Goal: Task Accomplishment & Management: Use online tool/utility

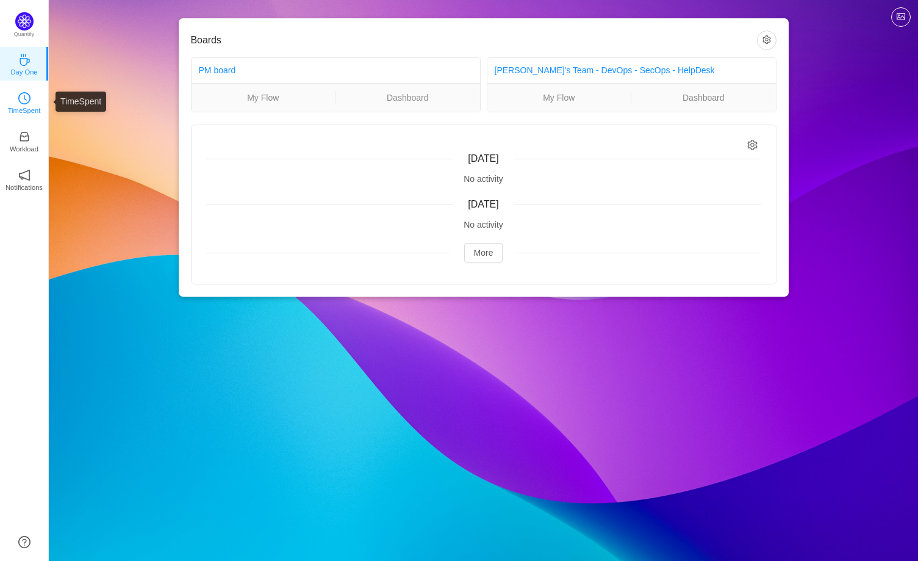
click at [28, 104] on icon "icon: clock-circle" at bounding box center [24, 98] width 12 height 12
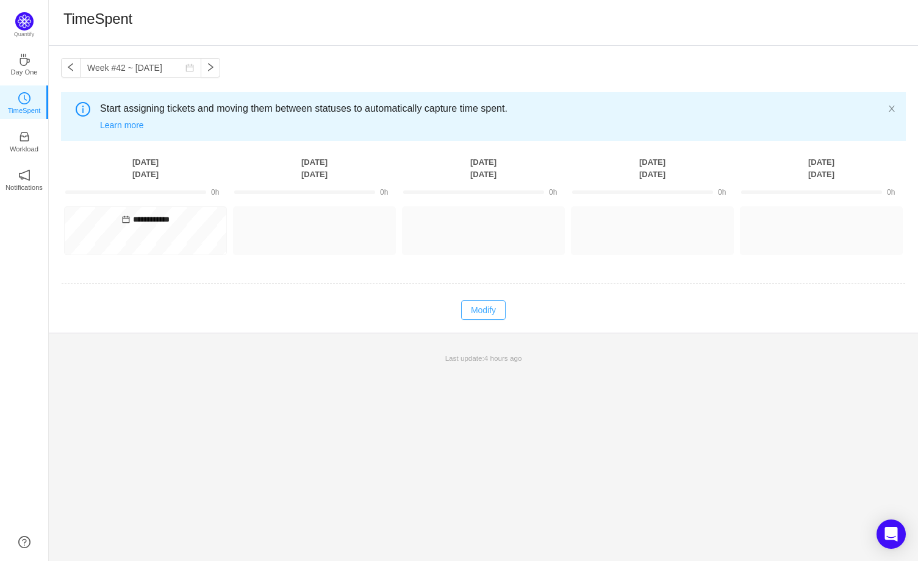
click at [466, 306] on button "Modify" at bounding box center [483, 310] width 45 height 20
click at [298, 224] on button "Log Time" at bounding box center [305, 225] width 68 height 20
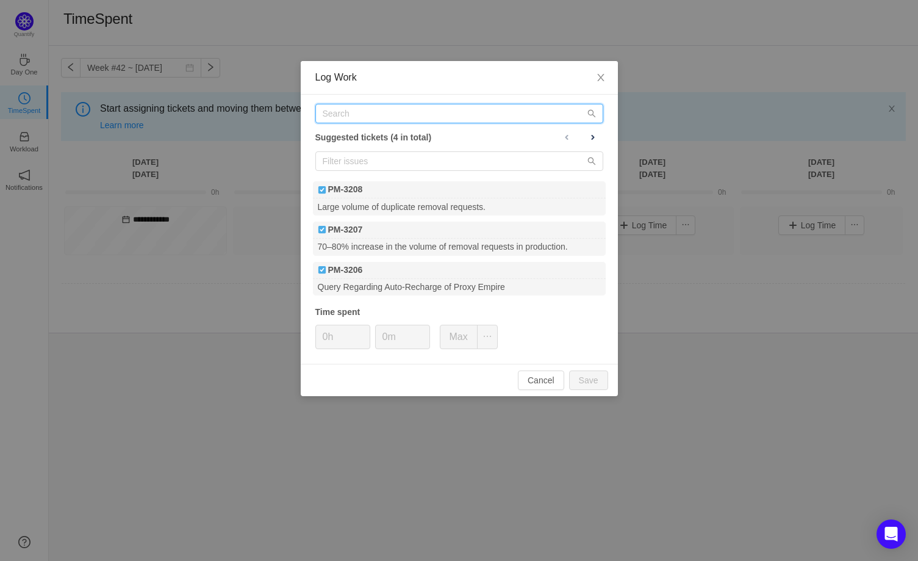
click at [372, 114] on input "text" at bounding box center [459, 114] width 288 height 20
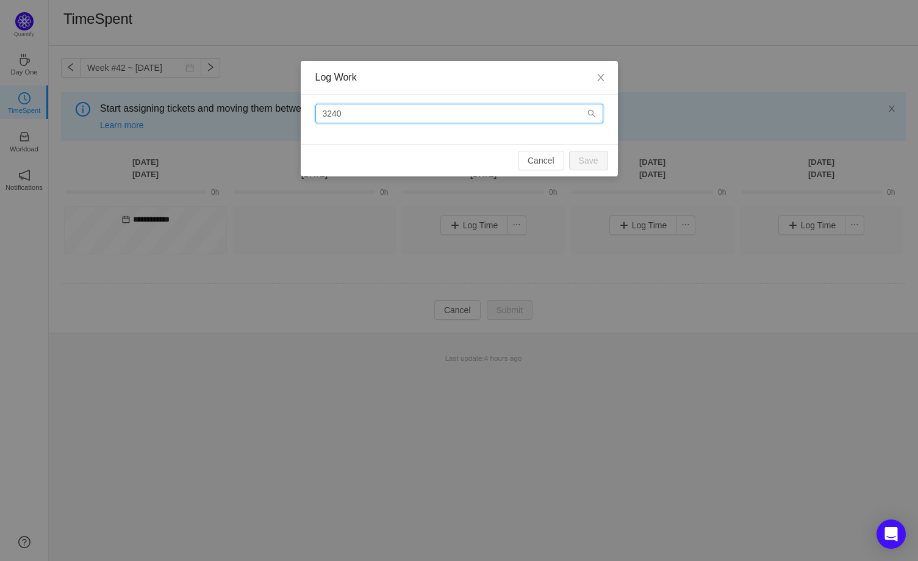
type input "3240"
click at [592, 112] on icon "icon: search" at bounding box center [591, 114] width 8 height 8
click at [603, 77] on icon "icon: close" at bounding box center [601, 78] width 10 height 10
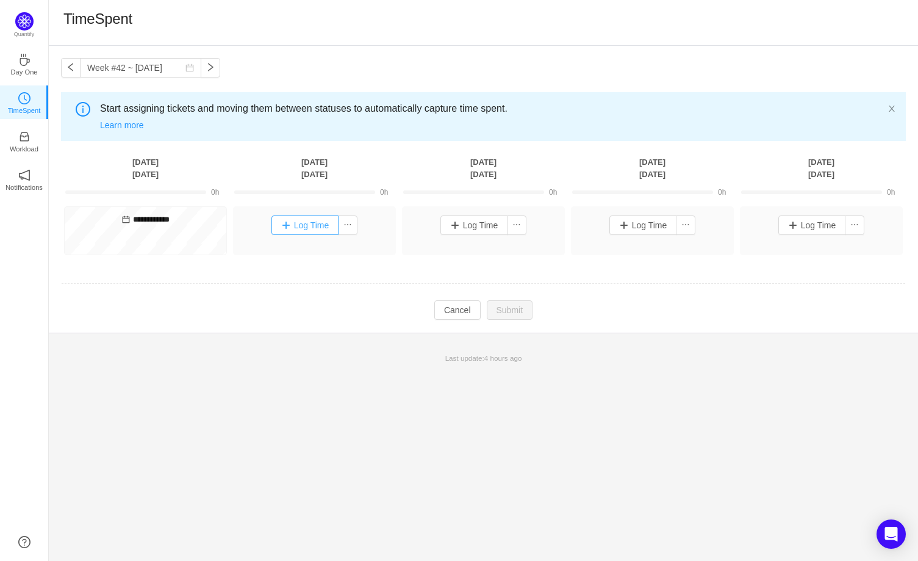
click at [284, 226] on button "Log Time" at bounding box center [305, 225] width 68 height 20
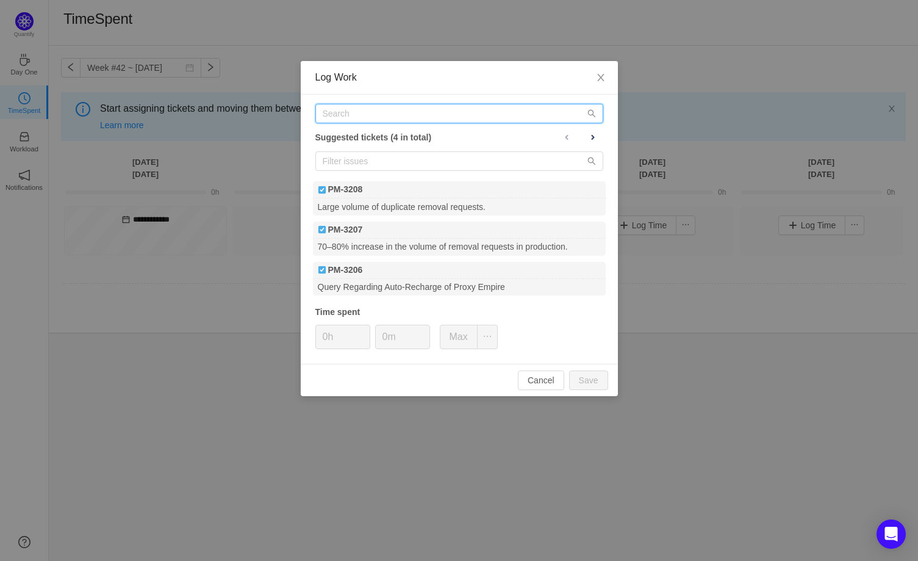
click at [373, 112] on input "text" at bounding box center [459, 114] width 288 height 20
type input "32"
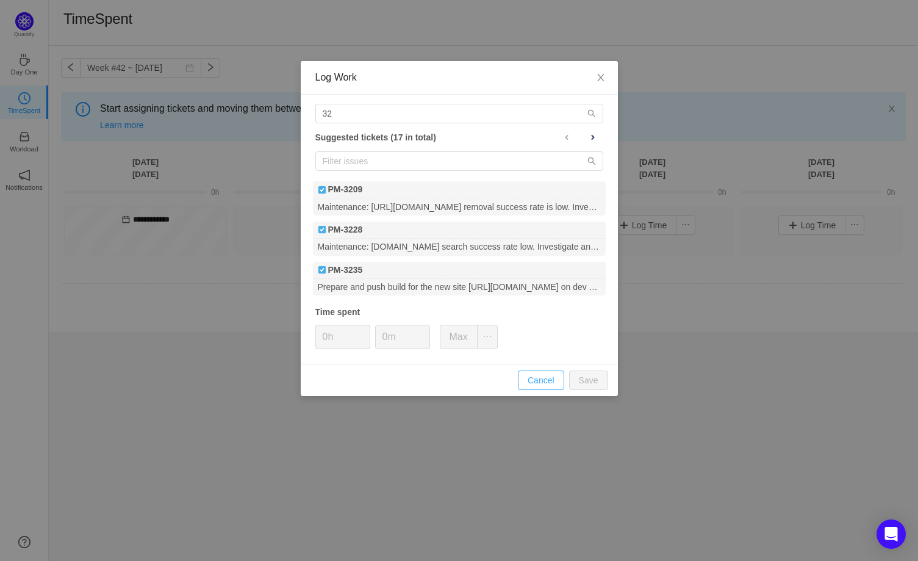
click at [540, 379] on button "Cancel" at bounding box center [541, 380] width 46 height 20
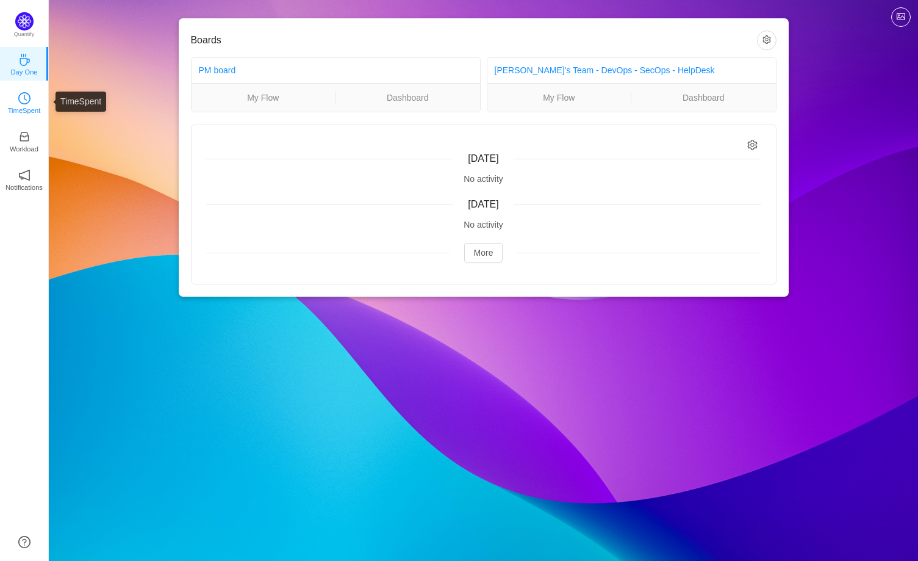
click at [24, 103] on icon "icon: clock-circle" at bounding box center [24, 98] width 12 height 12
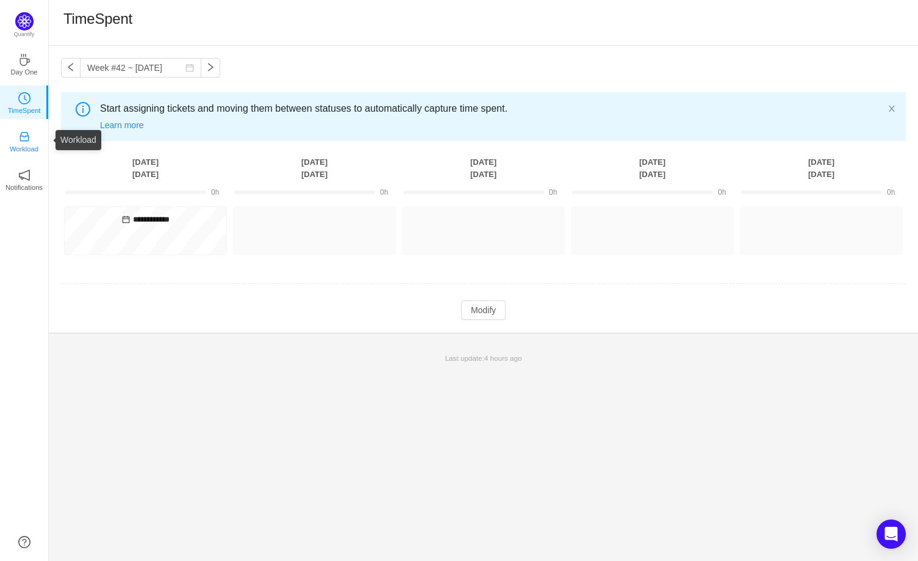
click at [26, 146] on p "Workload" at bounding box center [24, 148] width 29 height 11
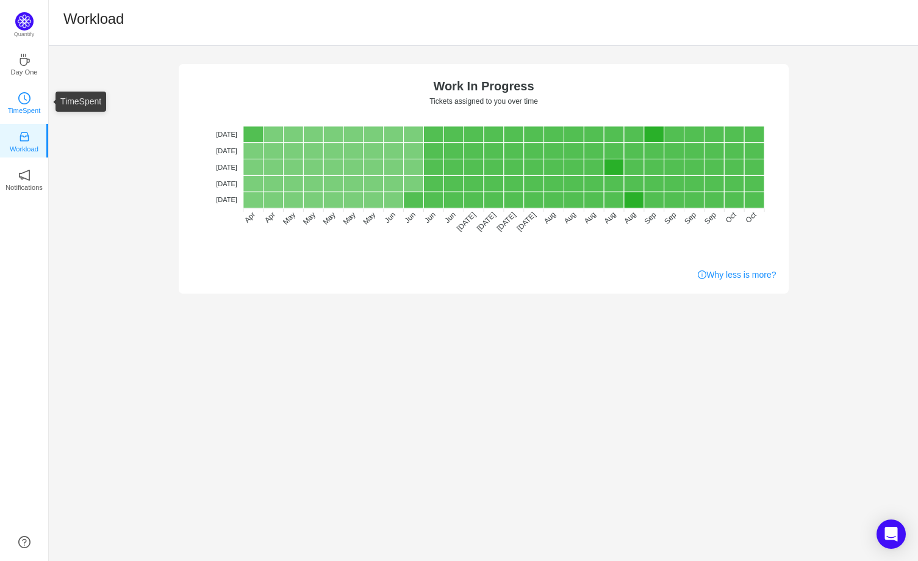
click at [22, 115] on p "TimeSpent" at bounding box center [24, 110] width 33 height 11
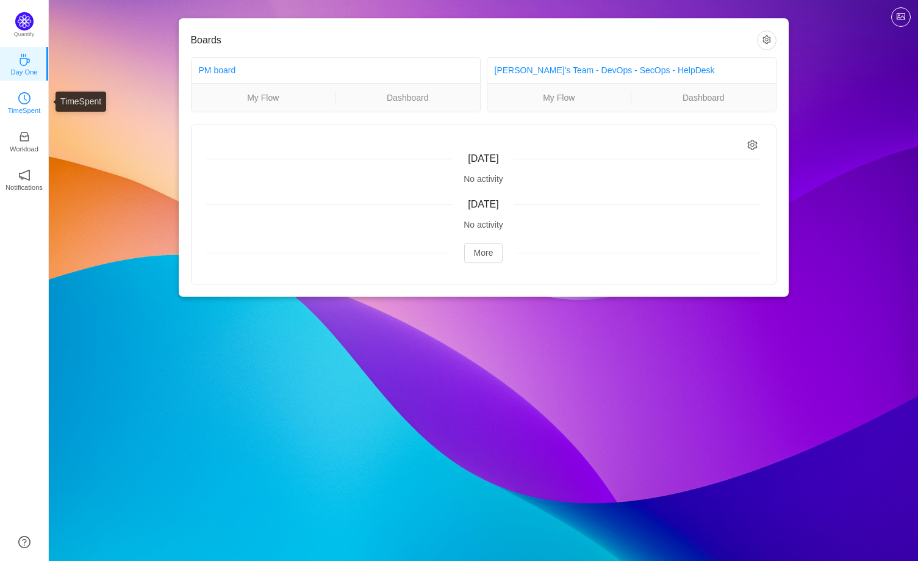
click at [19, 106] on p "TimeSpent" at bounding box center [24, 110] width 33 height 11
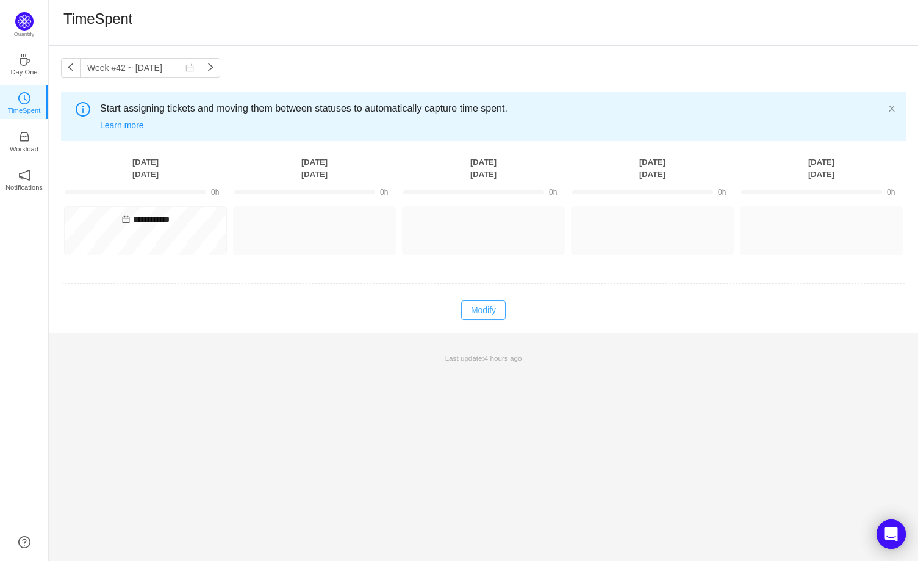
click at [482, 310] on button "Modify" at bounding box center [483, 310] width 45 height 20
click at [292, 217] on button "Log Time" at bounding box center [305, 225] width 68 height 20
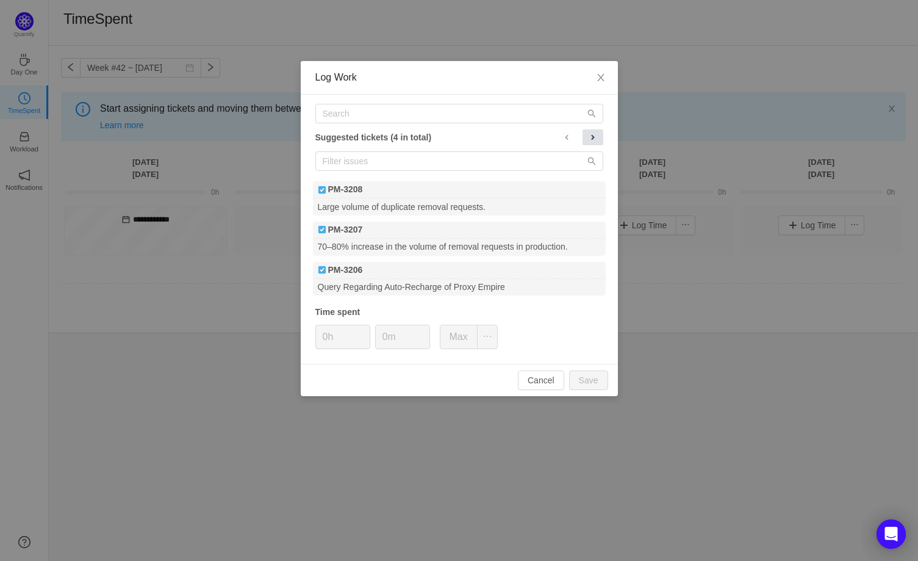
click at [596, 134] on span at bounding box center [593, 137] width 10 height 10
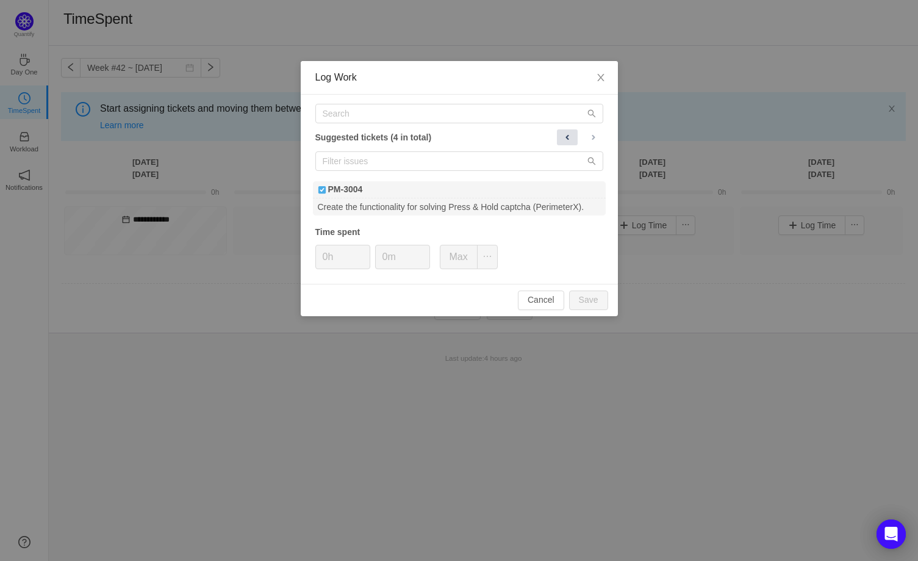
click at [564, 138] on span at bounding box center [567, 137] width 10 height 10
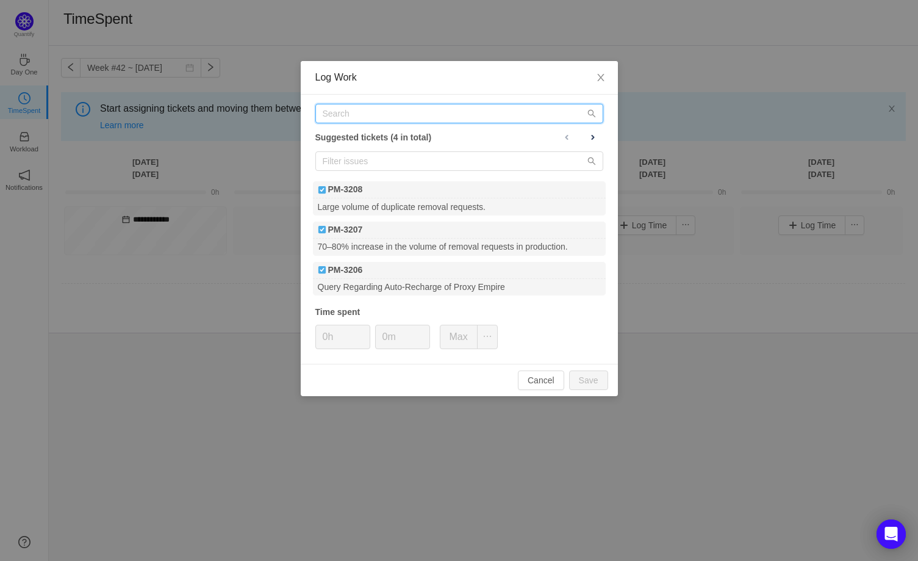
paste input "3240"
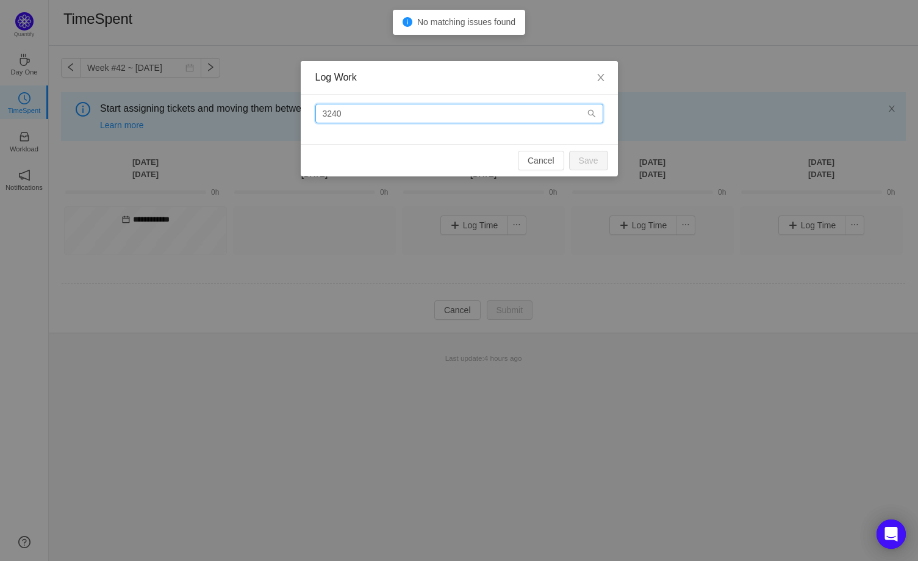
type input "3240"
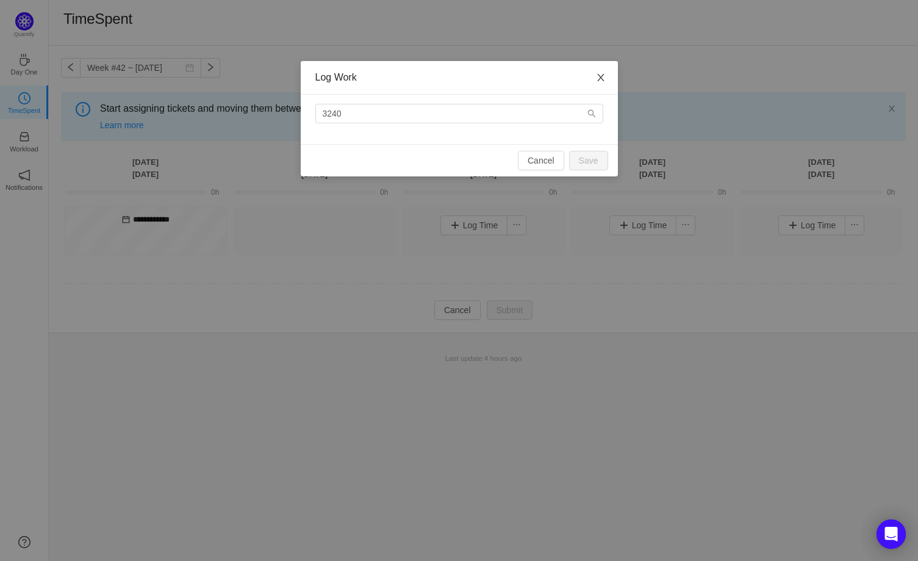
click at [597, 76] on icon "icon: close" at bounding box center [601, 78] width 10 height 10
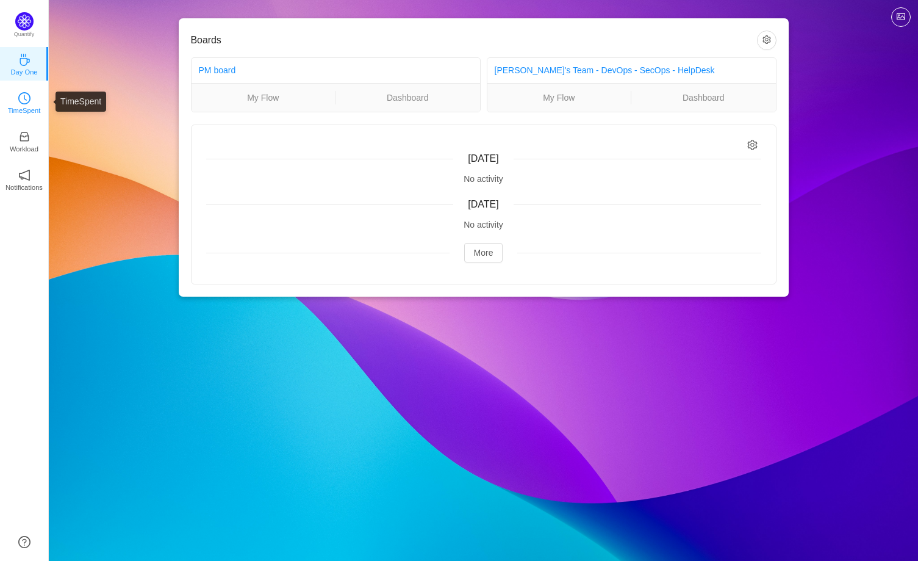
click at [18, 99] on icon "icon: clock-circle" at bounding box center [24, 98] width 12 height 12
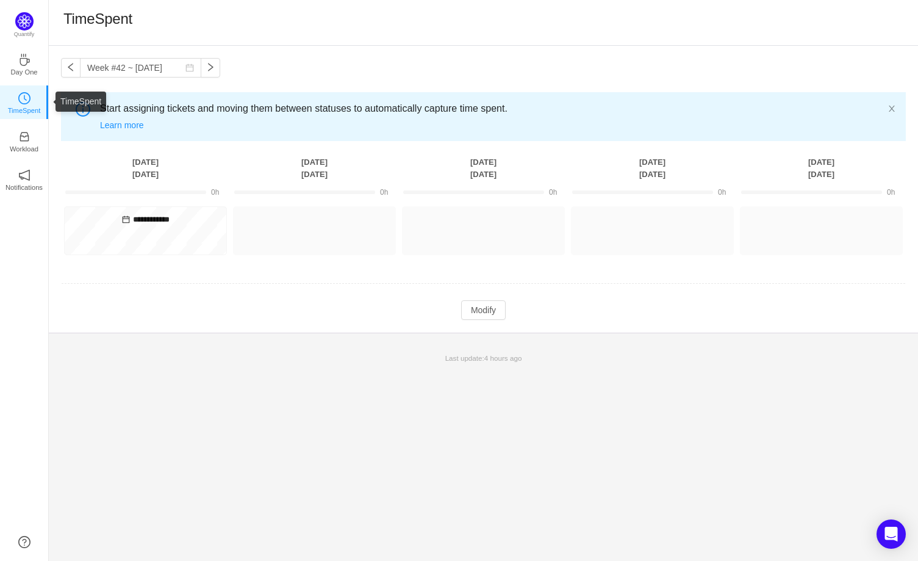
drag, startPoint x: 623, startPoint y: 193, endPoint x: 620, endPoint y: 205, distance: 11.8
drag, startPoint x: 620, startPoint y: 205, endPoint x: 477, endPoint y: 311, distance: 178.3
click at [477, 311] on button "Modify" at bounding box center [483, 310] width 45 height 20
click at [286, 222] on button "Log Time" at bounding box center [305, 225] width 68 height 20
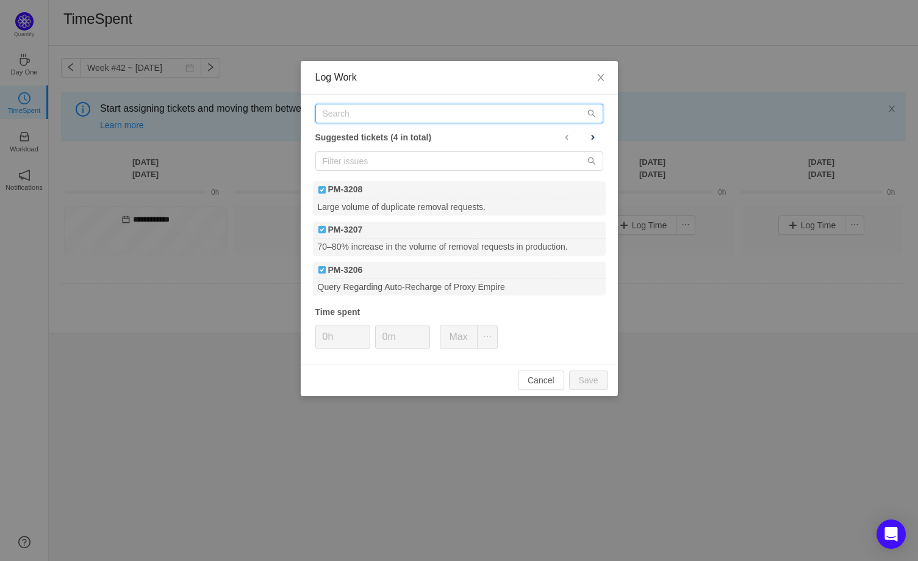
click at [417, 110] on input "text" at bounding box center [459, 114] width 288 height 20
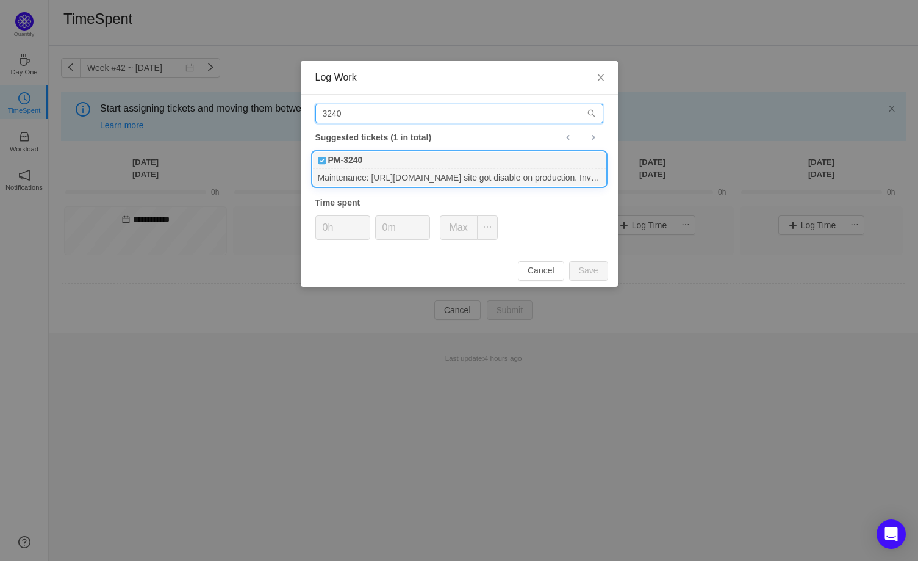
type input "3240"
click at [418, 170] on div "Maintenance: https://unmask.com/ site got disable on production. Investigate an…" at bounding box center [459, 177] width 293 height 16
click at [586, 269] on button "Save" at bounding box center [588, 271] width 39 height 20
type input "0h"
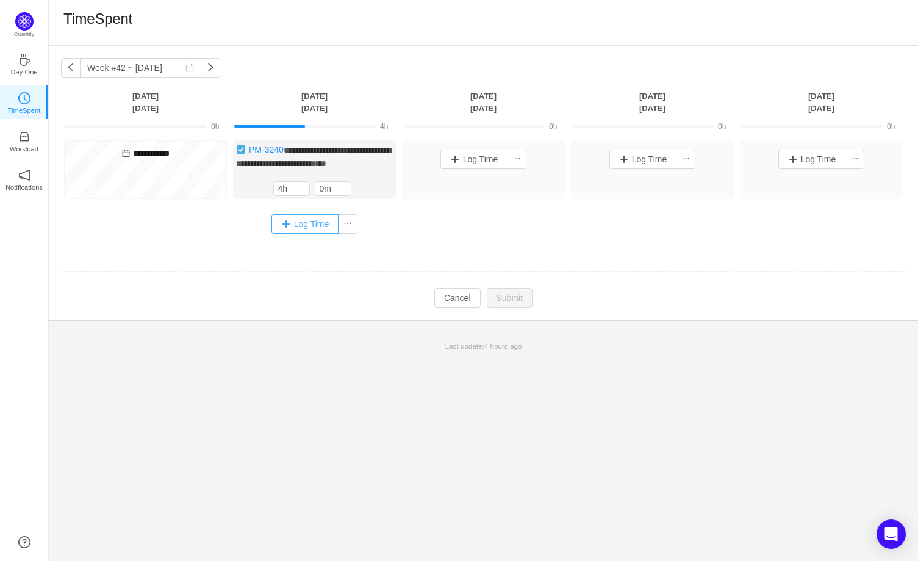
click at [281, 233] on button "Log Time" at bounding box center [305, 224] width 68 height 20
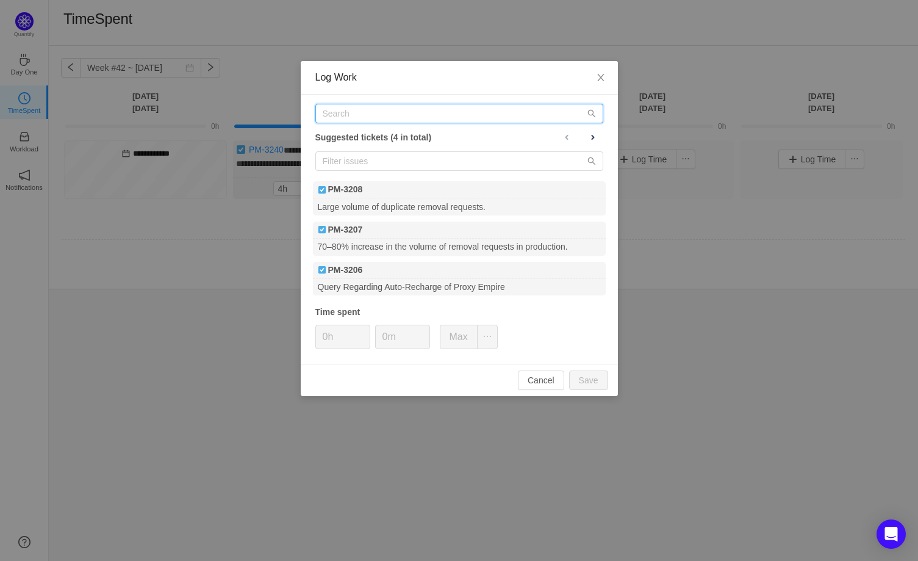
click at [395, 116] on input "text" at bounding box center [459, 114] width 288 height 20
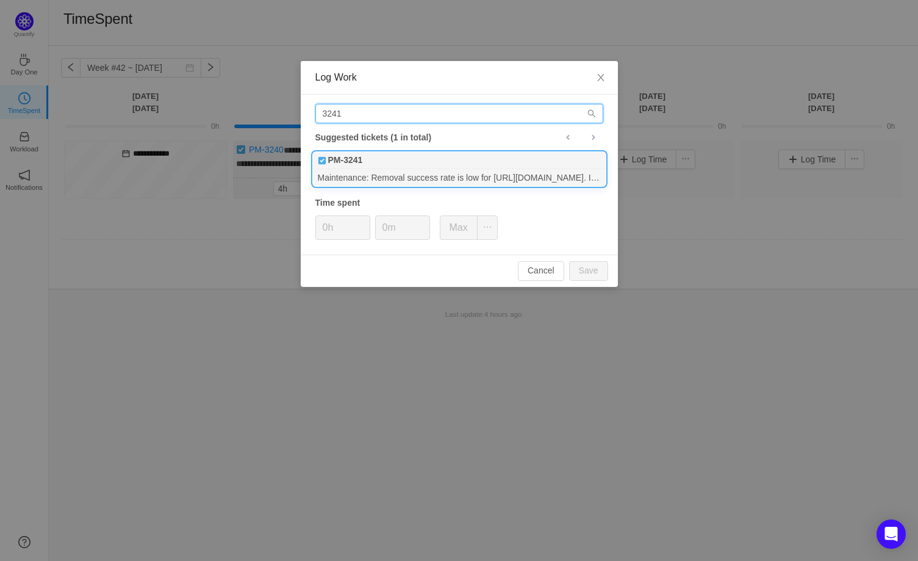
type input "3241"
click at [362, 176] on div "Maintenance: Removal success rate is low for https://www.familytreenow.com/. In…" at bounding box center [459, 177] width 293 height 16
click at [577, 267] on button "Save" at bounding box center [588, 271] width 39 height 20
type input "0h"
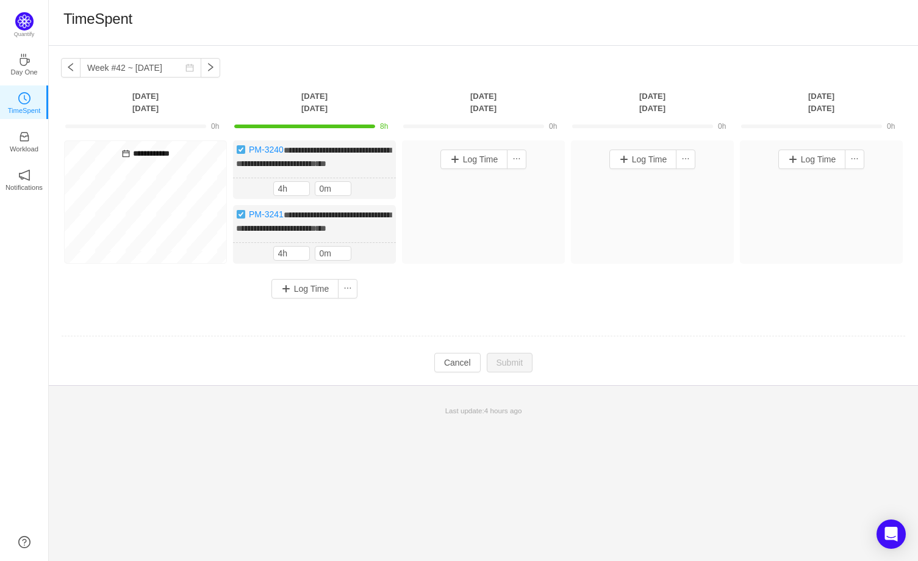
click at [231, 423] on div "Last update: 4 hours ago" at bounding box center [483, 411] width 869 height 26
